Goal: Information Seeking & Learning: Check status

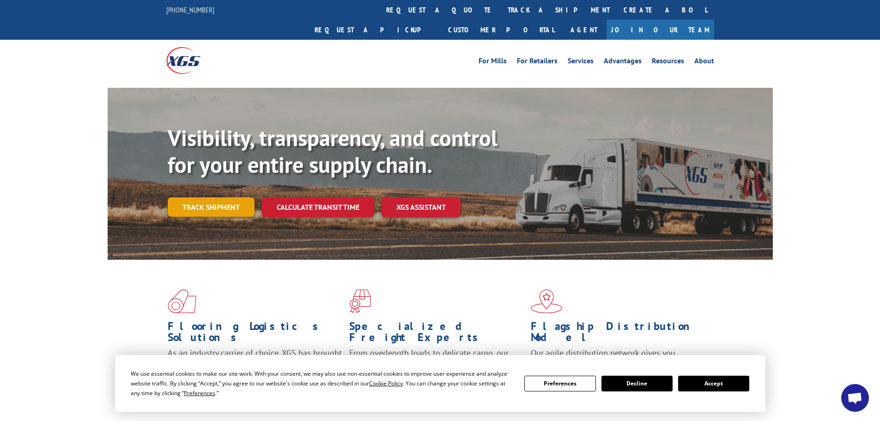
click at [212, 197] on link "Track shipment" at bounding box center [211, 206] width 87 height 19
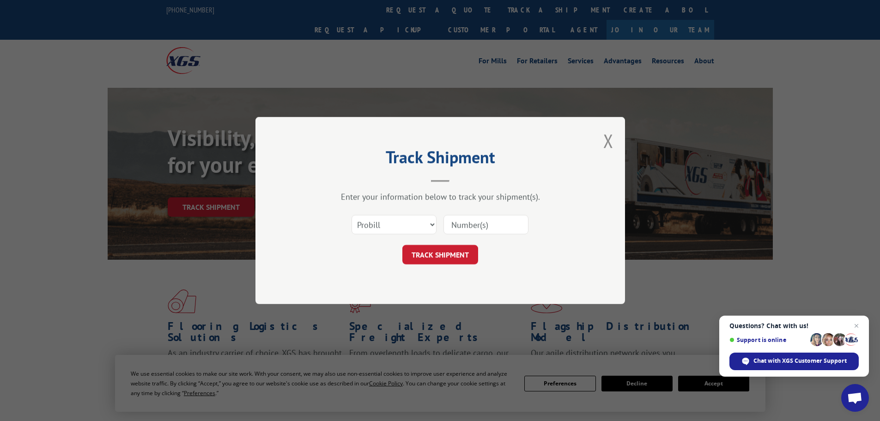
click at [514, 230] on input at bounding box center [486, 224] width 85 height 19
type input "176395"
click at [454, 253] on button "TRACK SHIPMENT" at bounding box center [441, 254] width 76 height 19
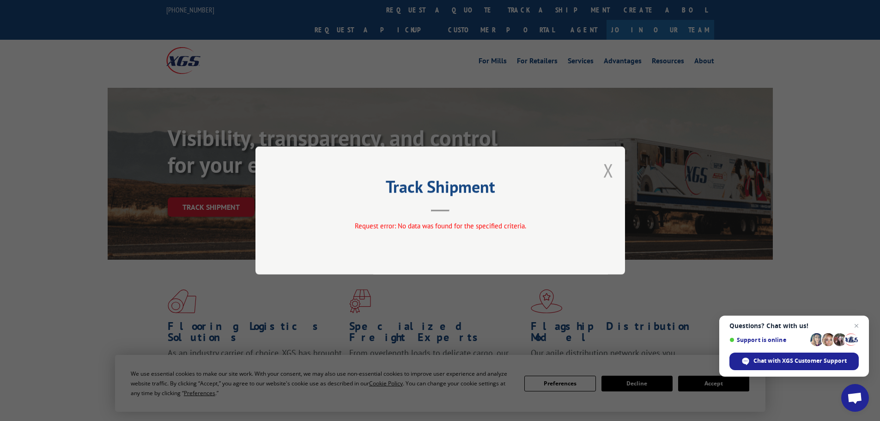
click at [608, 171] on button "Close modal" at bounding box center [609, 170] width 10 height 24
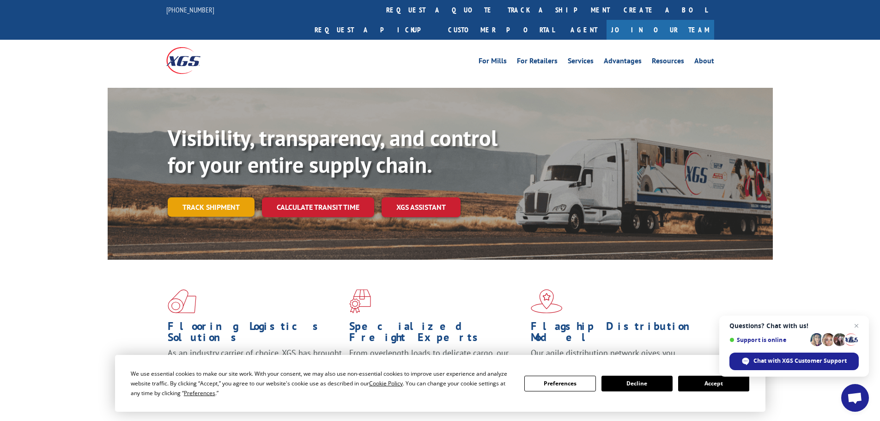
click at [207, 197] on link "Track shipment" at bounding box center [211, 206] width 87 height 19
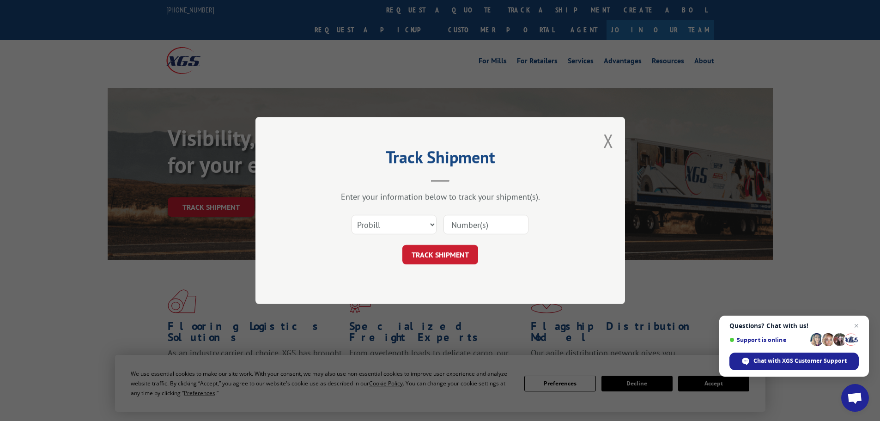
click at [500, 225] on input at bounding box center [486, 224] width 85 height 19
type input "17639527"
click at [457, 252] on button "TRACK SHIPMENT" at bounding box center [441, 254] width 76 height 19
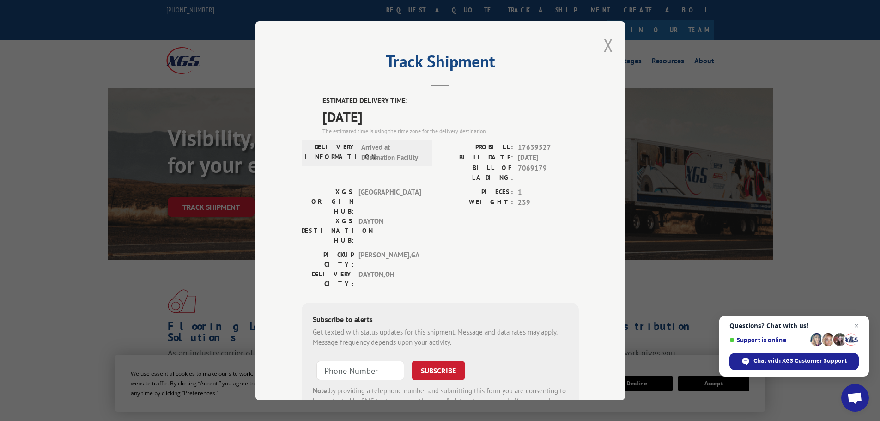
click at [604, 46] on button "Close modal" at bounding box center [609, 45] width 10 height 24
